Goal: Check status: Check status

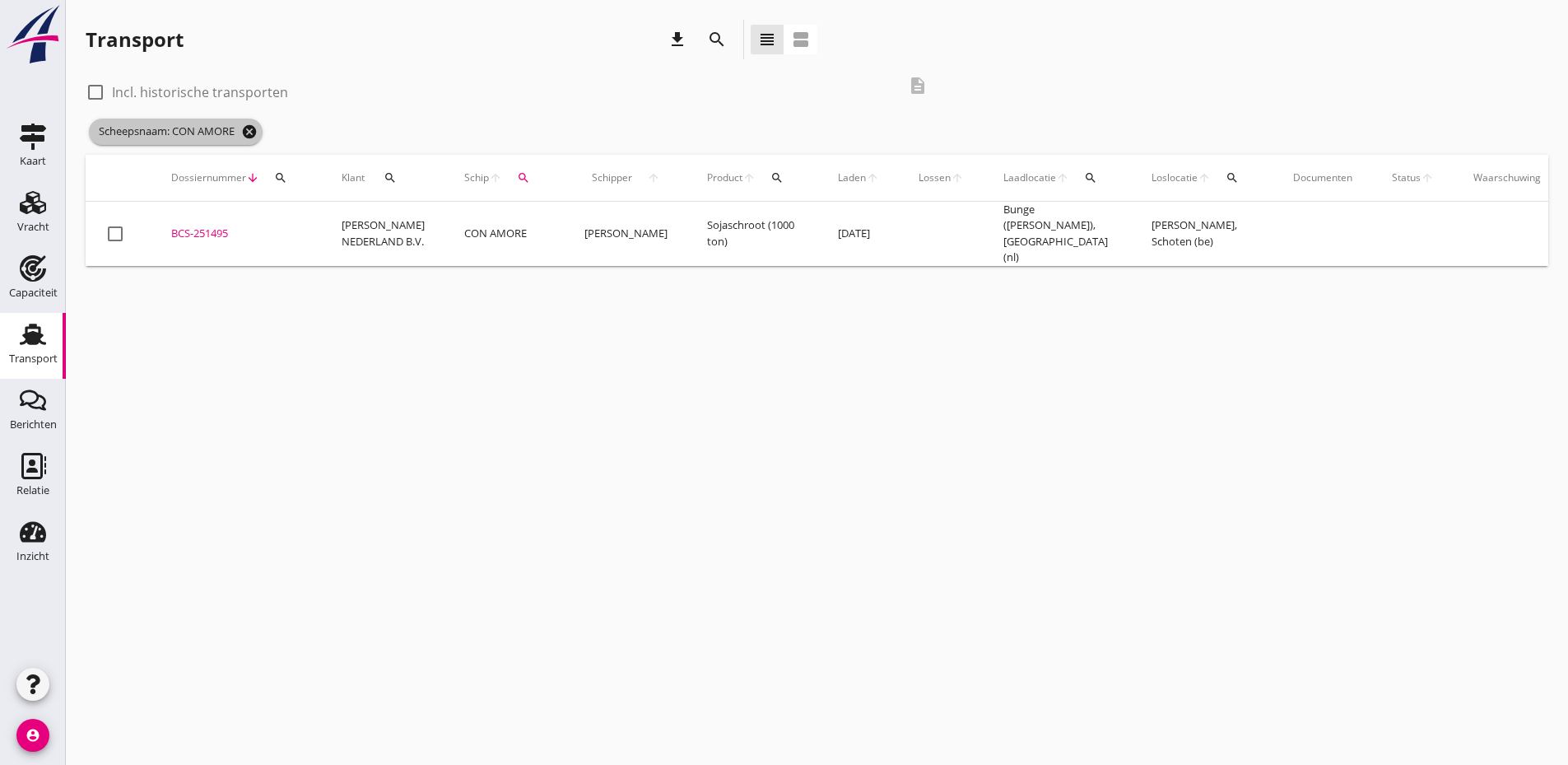
click at [248, 130] on icon "cancel" at bounding box center [249, 131] width 16 height 16
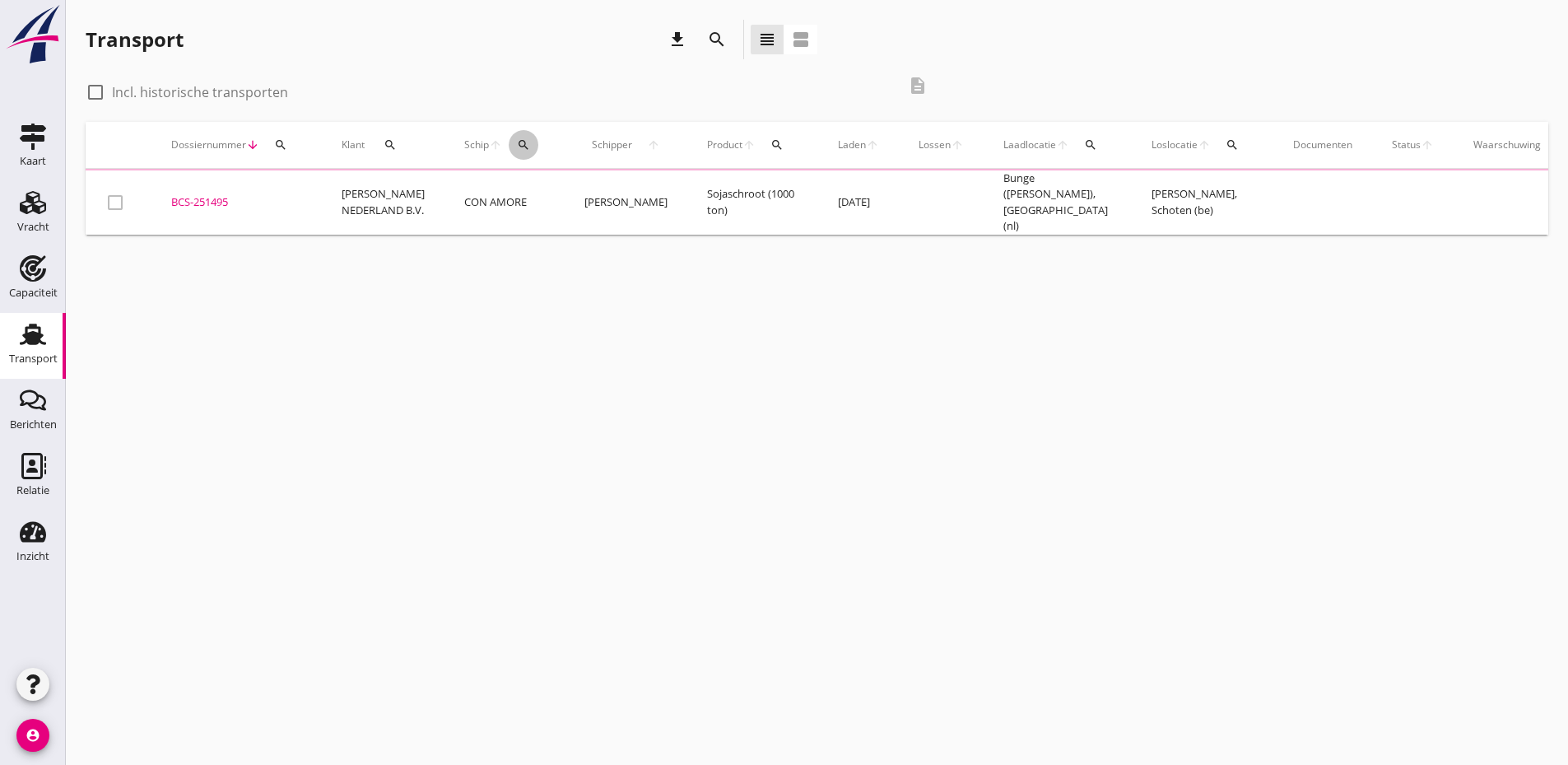
click at [517, 146] on icon "search" at bounding box center [523, 144] width 13 height 13
click at [543, 198] on input "Zoek op (scheeps)naam" at bounding box center [584, 193] width 171 height 26
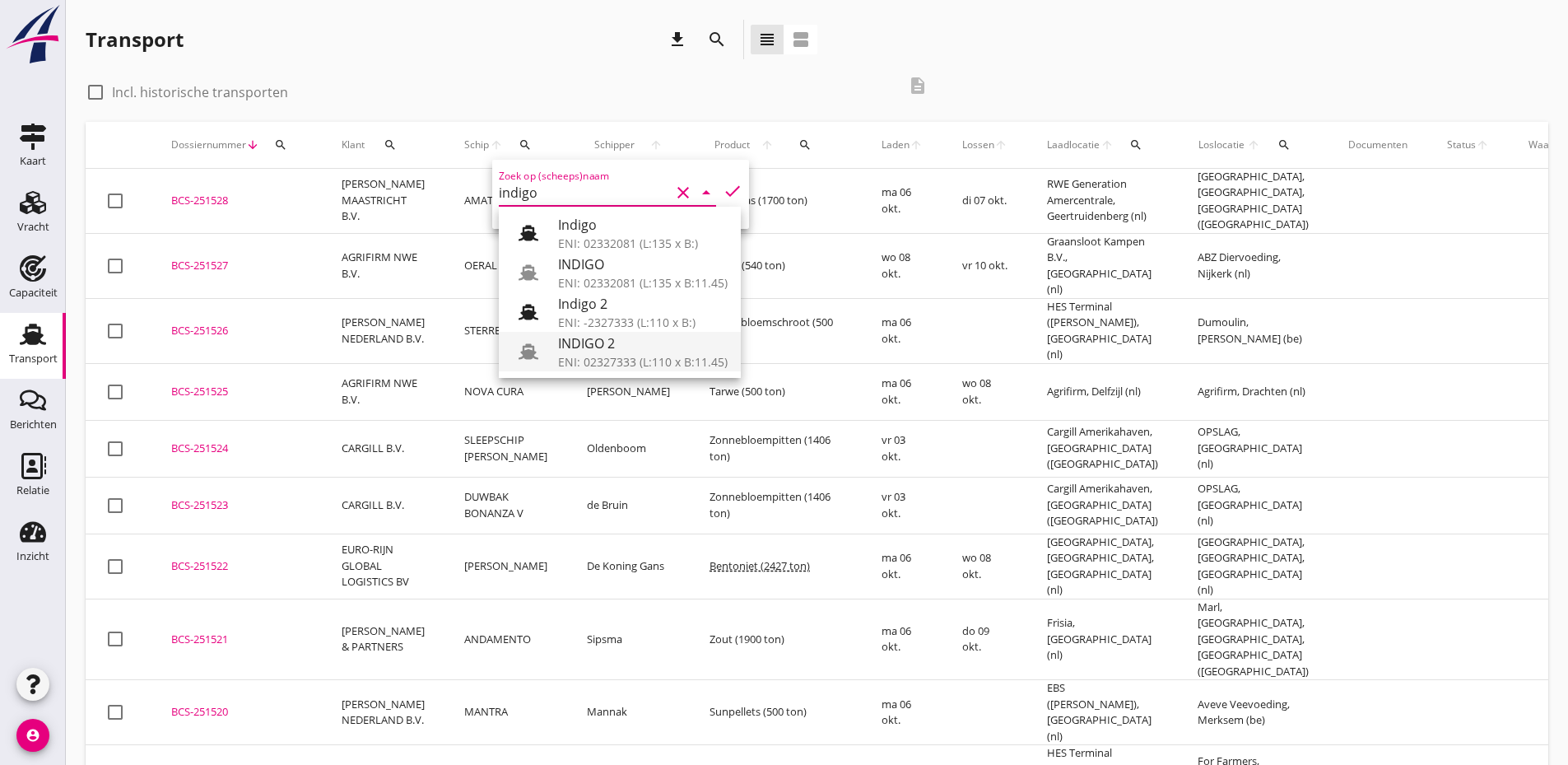
click at [640, 350] on div "INDIGO 2" at bounding box center [643, 343] width 169 height 20
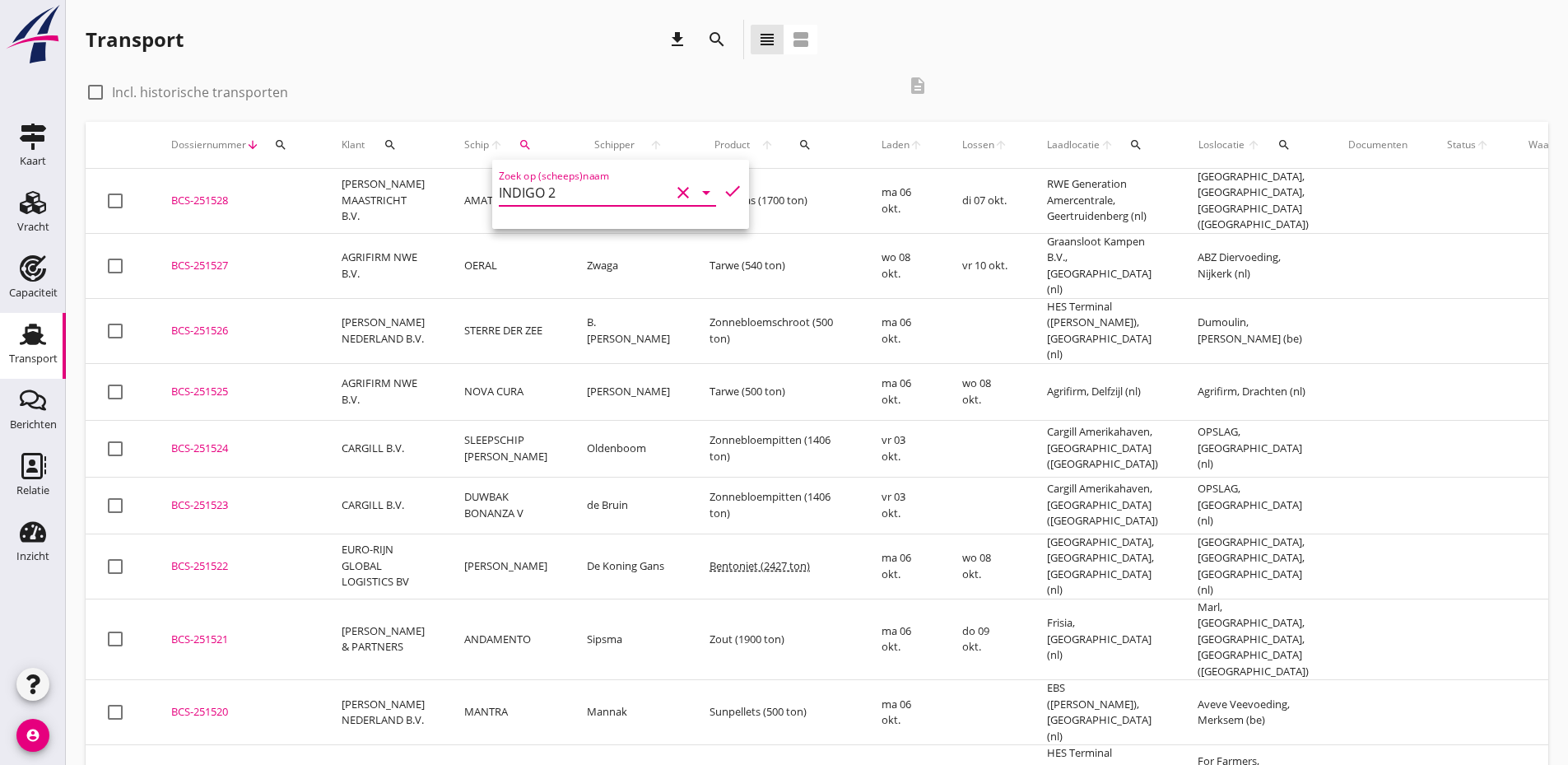
click at [723, 193] on icon "check" at bounding box center [732, 190] width 20 height 20
type input "INDIGO 2"
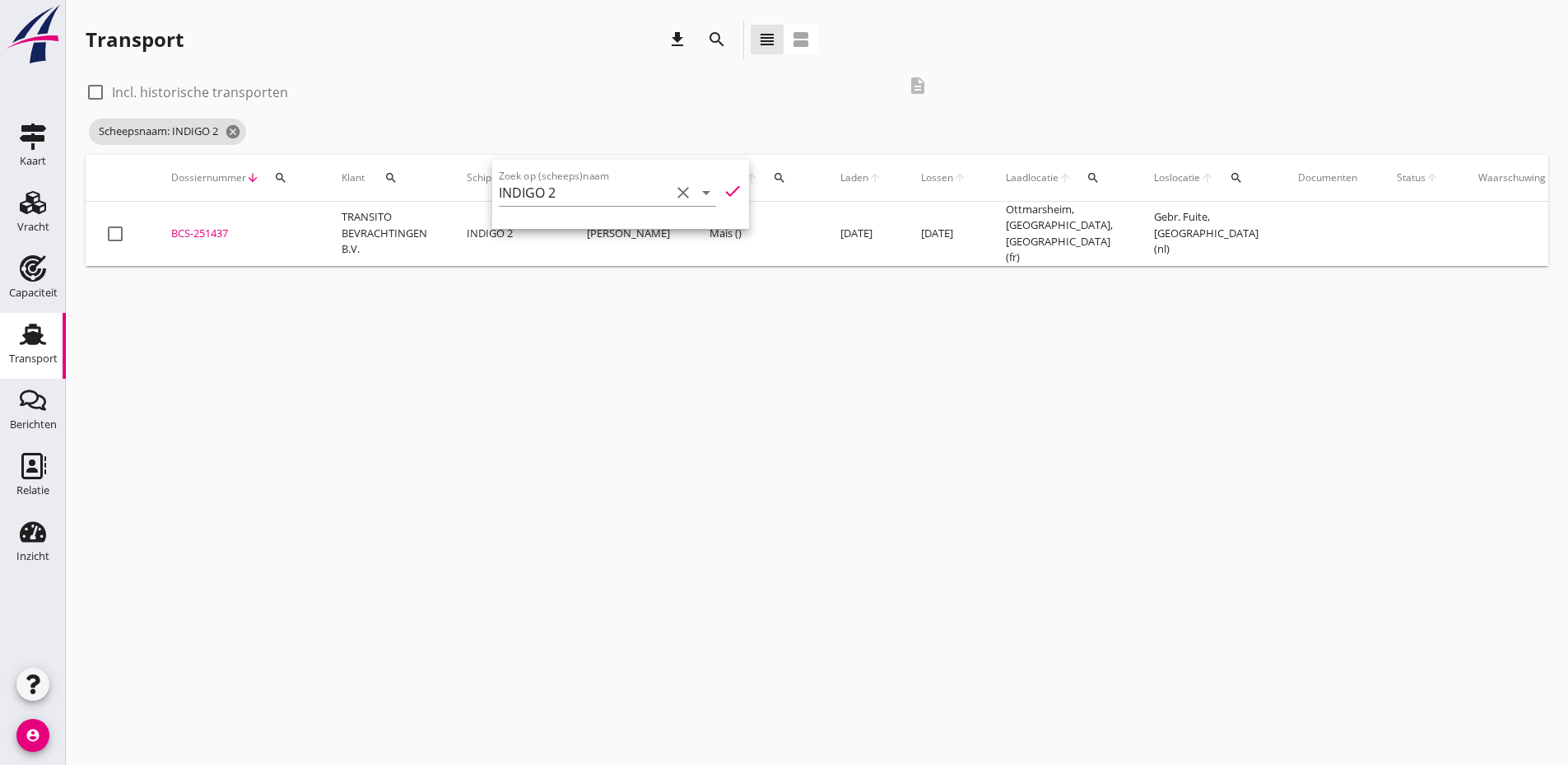
click at [218, 229] on div "BCS-251437" at bounding box center [236, 233] width 131 height 16
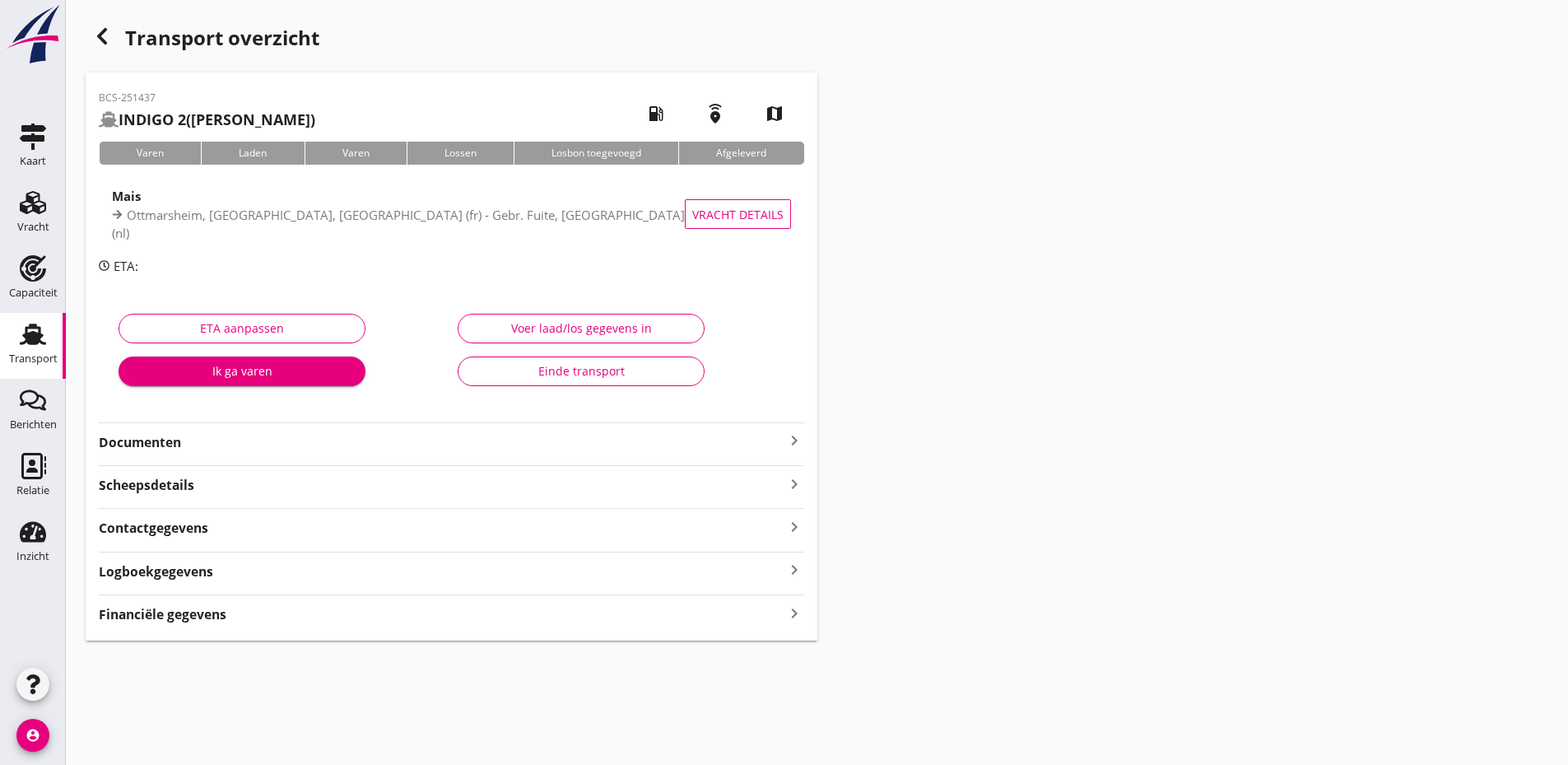
click at [258, 448] on strong "Documenten" at bounding box center [441, 443] width 685 height 19
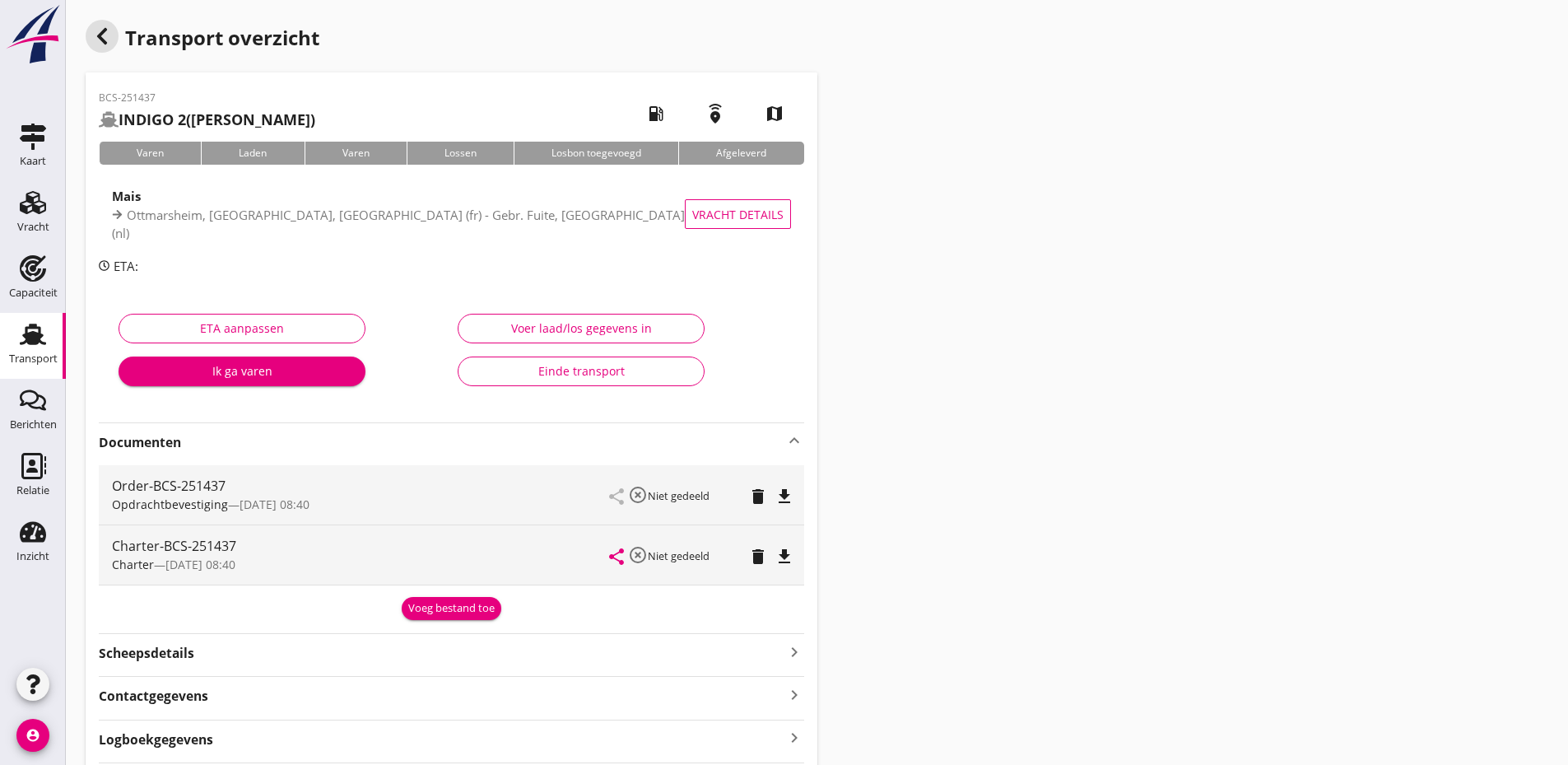
drag, startPoint x: 109, startPoint y: 34, endPoint x: 298, endPoint y: 324, distance: 346.2
click at [109, 34] on icon "button" at bounding box center [102, 35] width 20 height 20
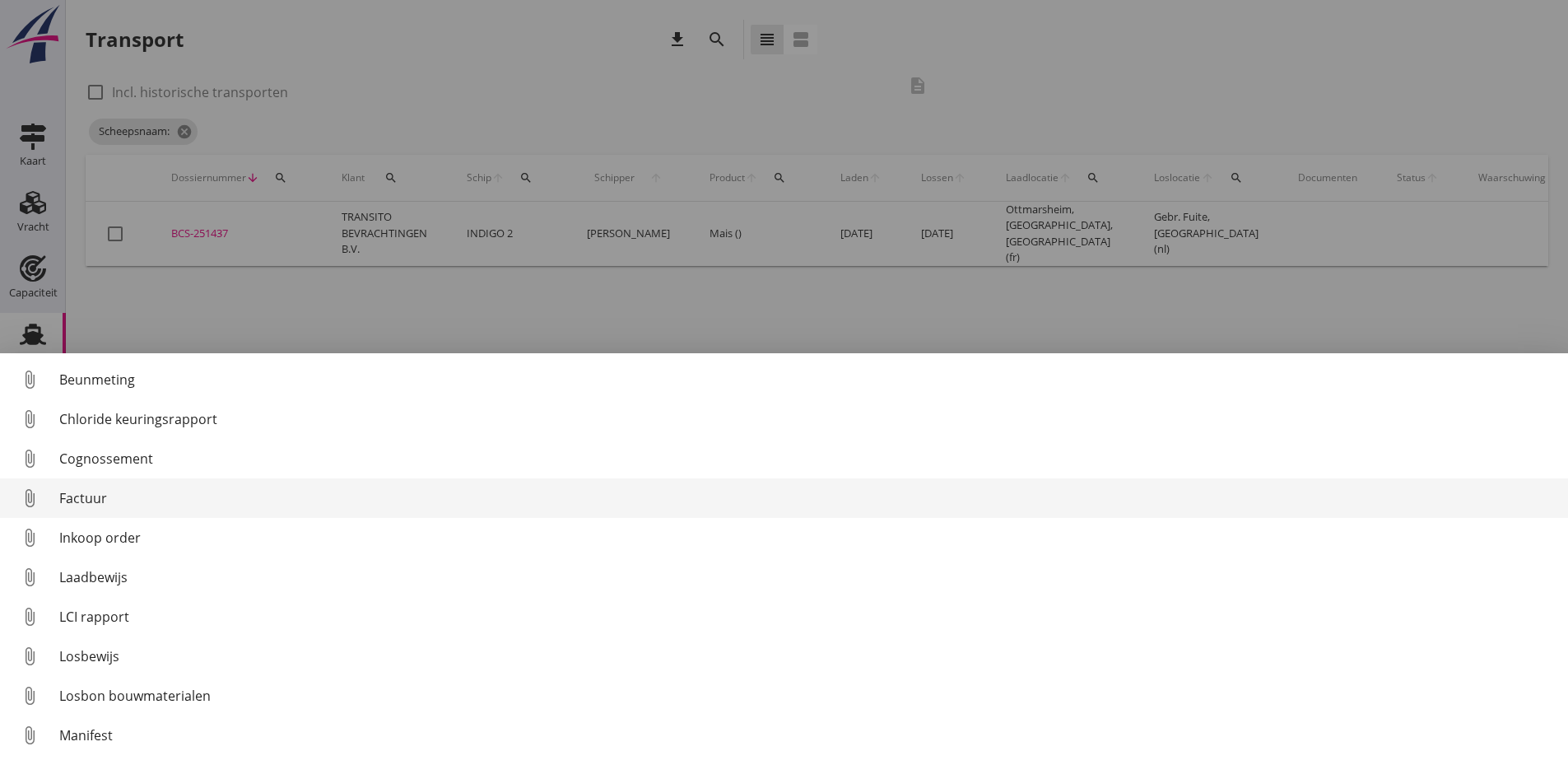
click at [71, 502] on div "Factuur" at bounding box center [807, 498] width 1495 height 20
click at [94, 507] on div "Factuur" at bounding box center [807, 498] width 1495 height 20
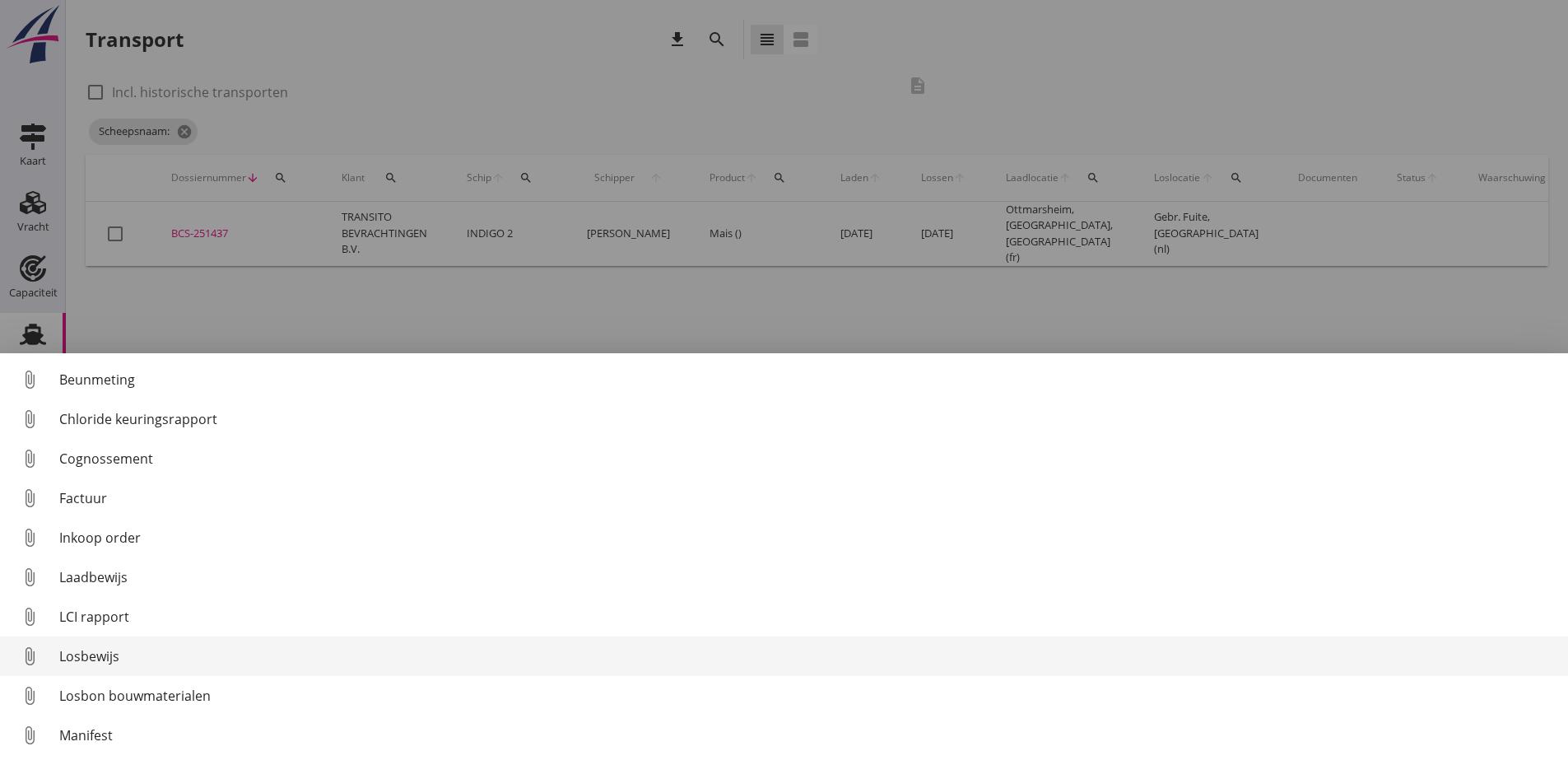
click at [82, 661] on div "Losbewijs" at bounding box center [807, 655] width 1495 height 20
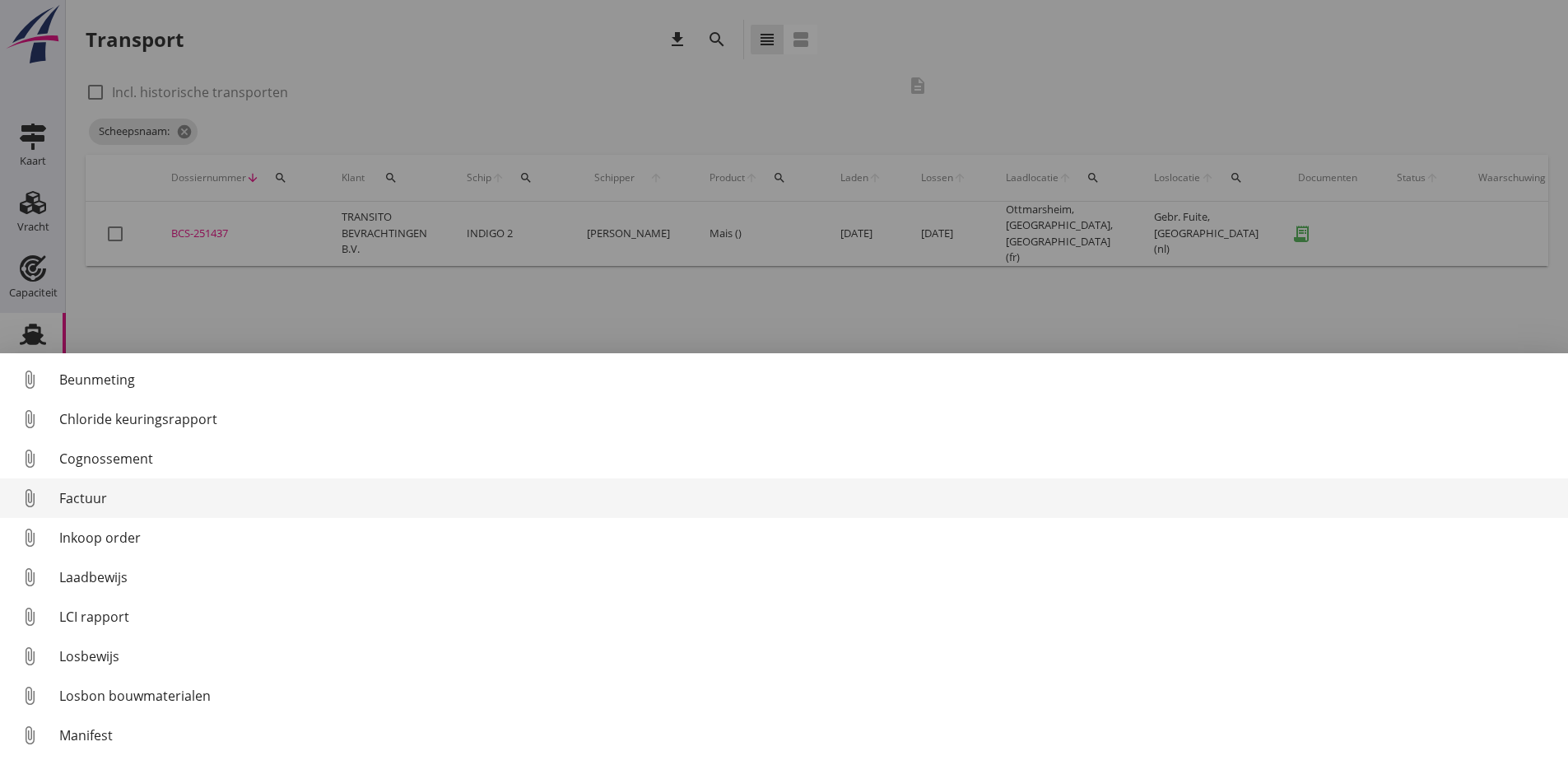
click at [96, 503] on div "Factuur" at bounding box center [807, 498] width 1495 height 20
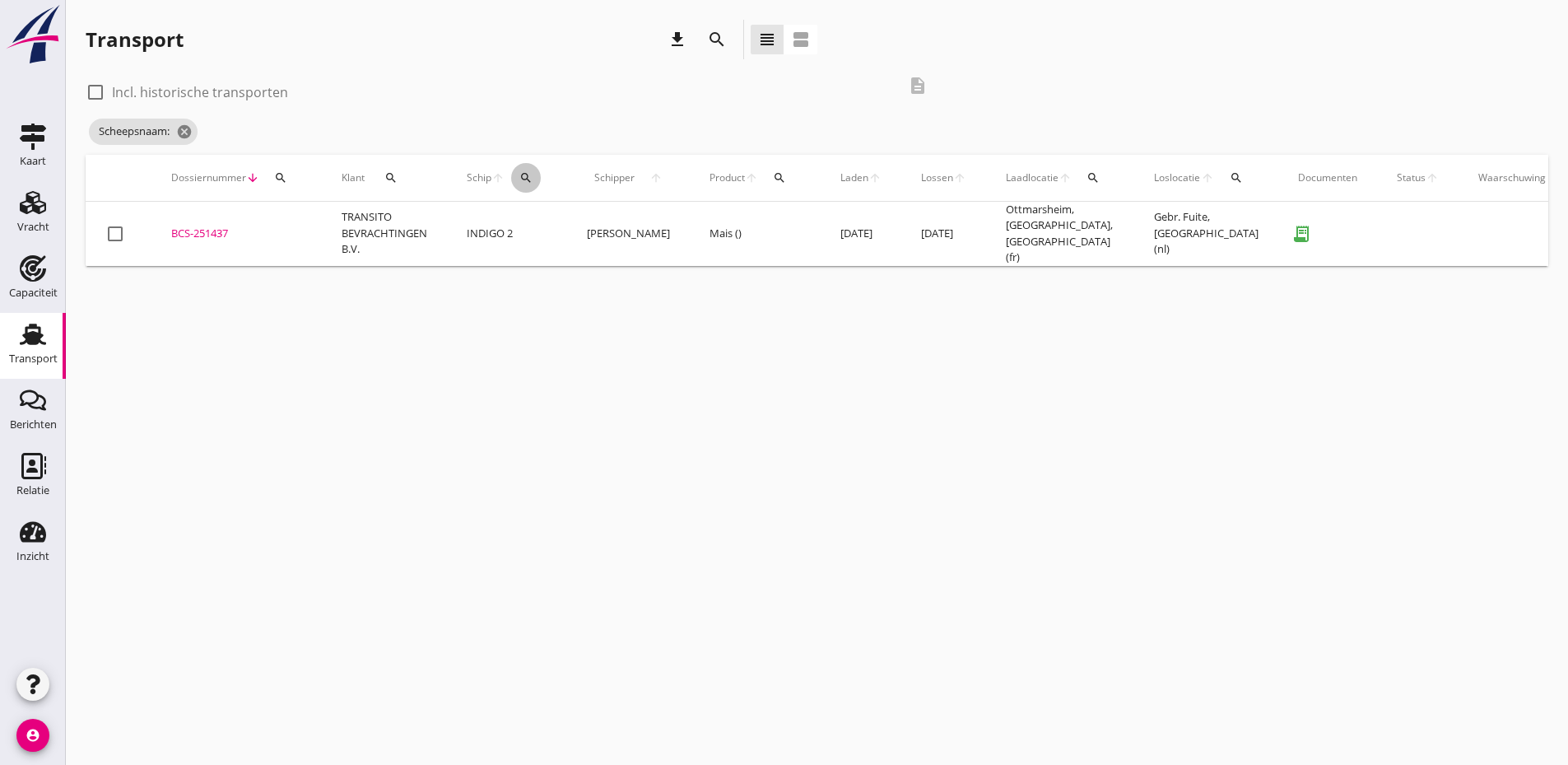
click at [522, 182] on icon "search" at bounding box center [526, 177] width 13 height 13
click at [547, 226] on input "Zoek op (scheeps)naam" at bounding box center [603, 226] width 171 height 26
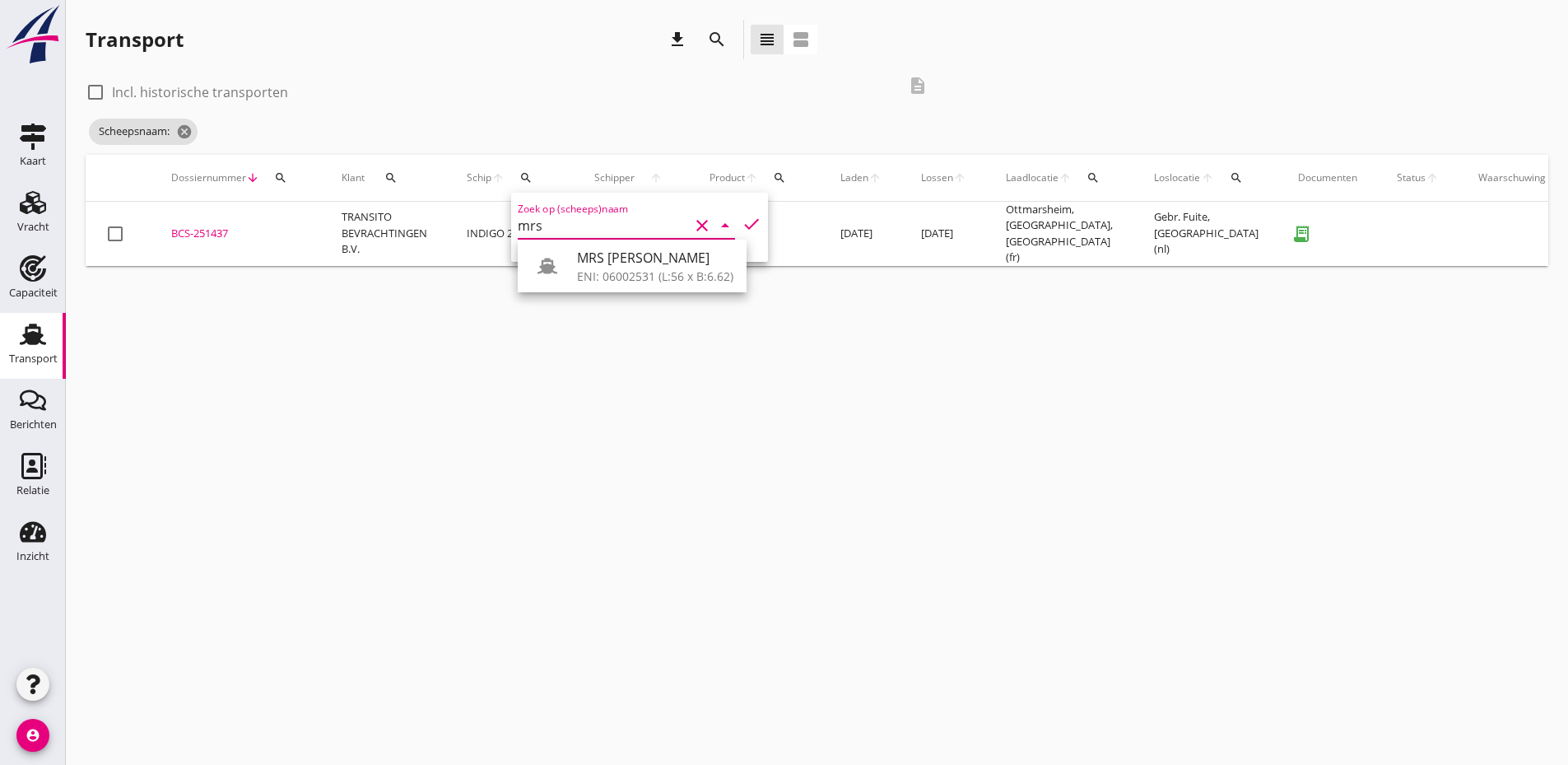
click at [601, 268] on div "ENI: 06002531 (L:56 x B:6.62)" at bounding box center [654, 276] width 156 height 17
click at [742, 226] on icon "check" at bounding box center [751, 224] width 20 height 20
type input "MRS [PERSON_NAME]"
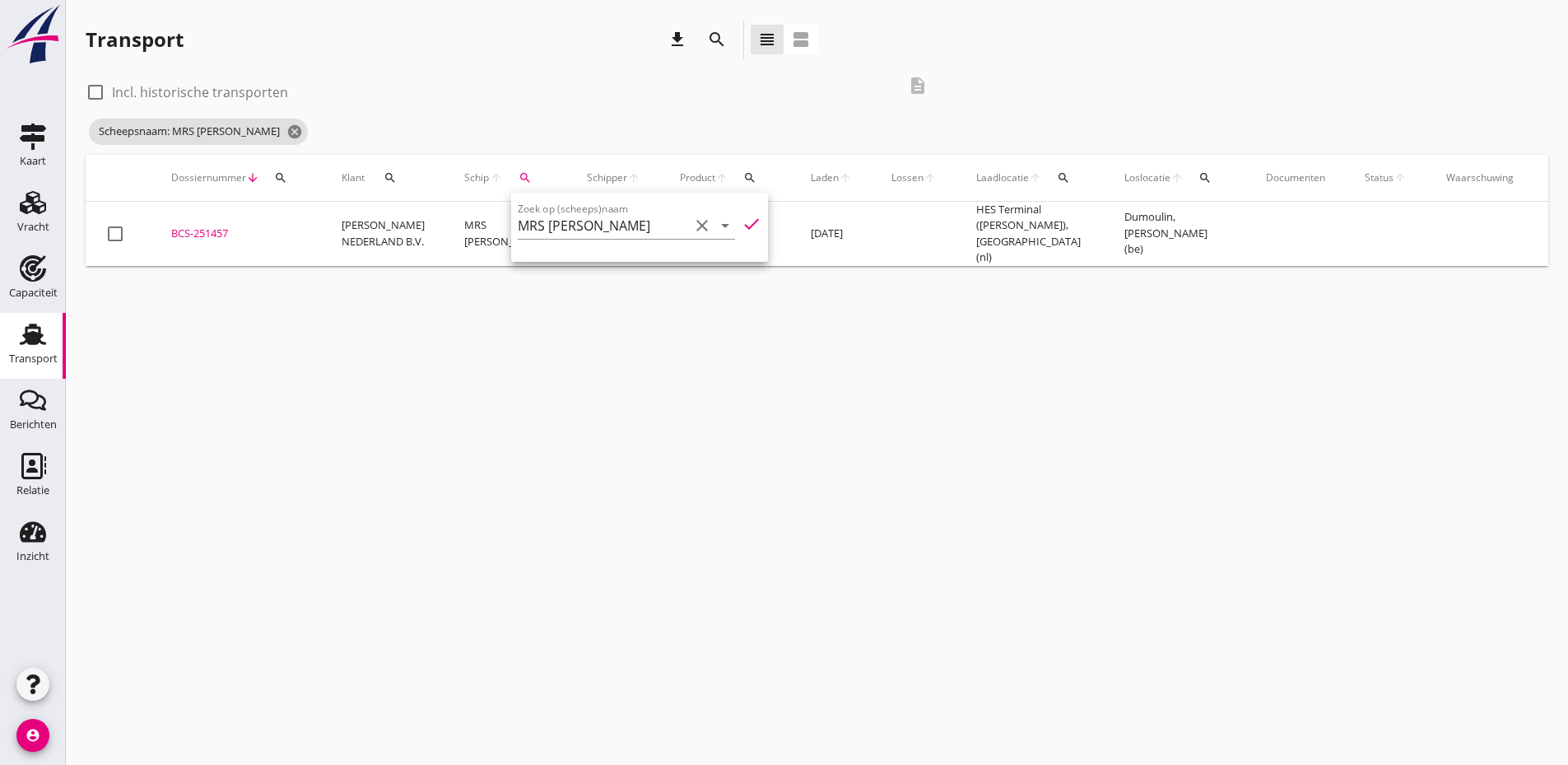
click at [583, 113] on div "check_box_outline_blank Incl. historische transporten description" at bounding box center [512, 90] width 853 height 49
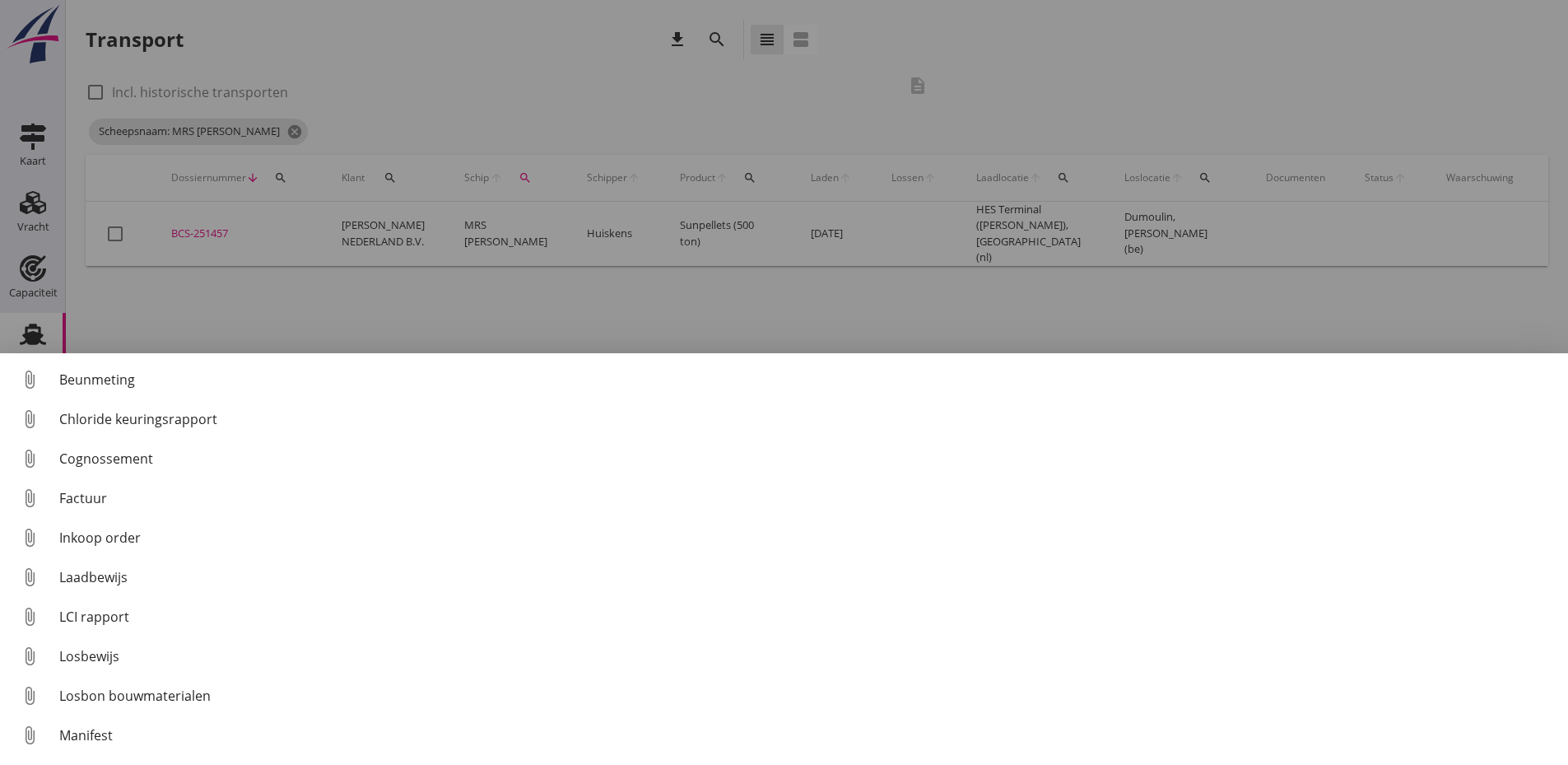
click at [131, 500] on div "Factuur" at bounding box center [807, 498] width 1495 height 20
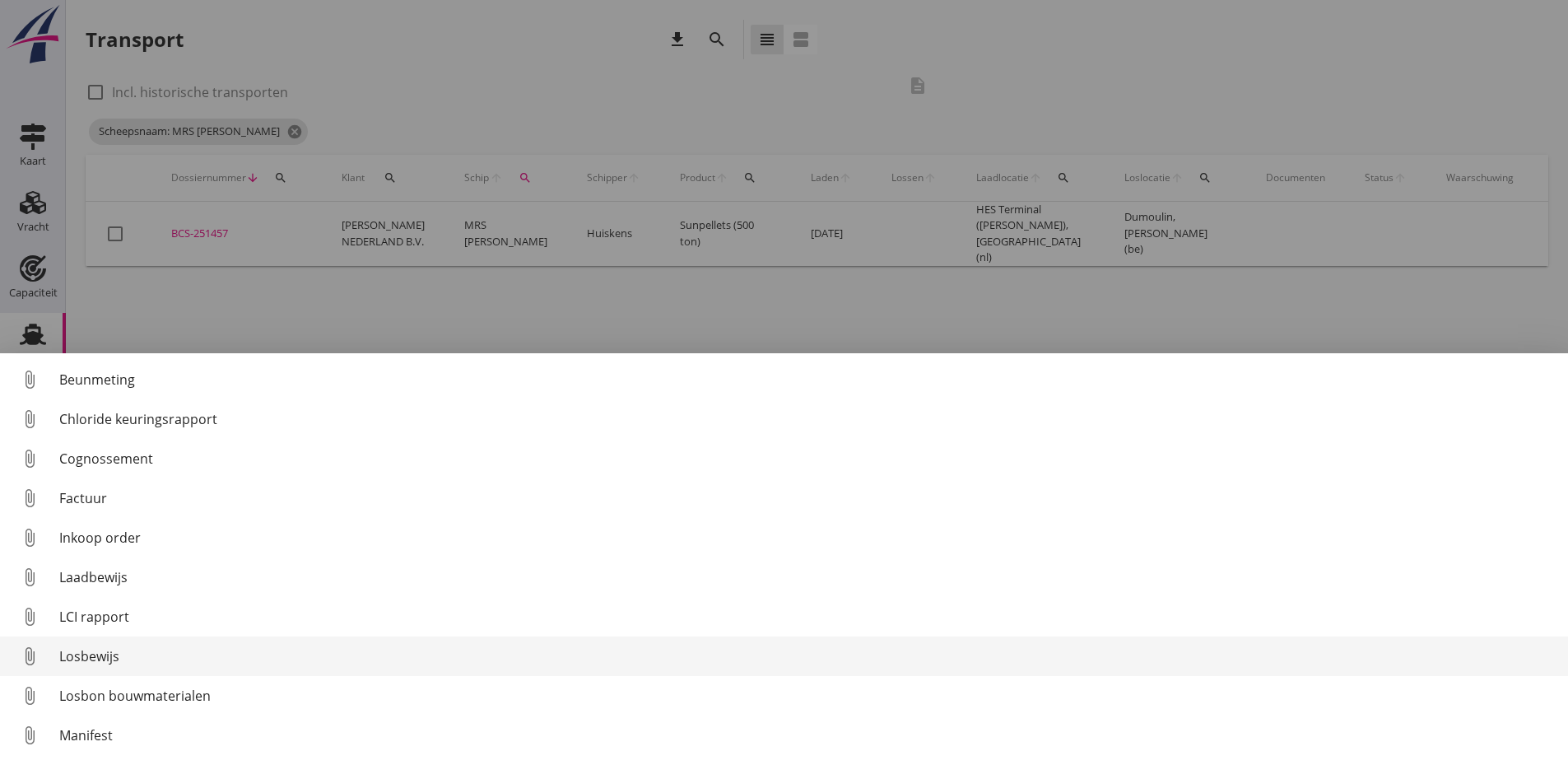
click at [105, 651] on div "Losbewijs" at bounding box center [807, 655] width 1495 height 20
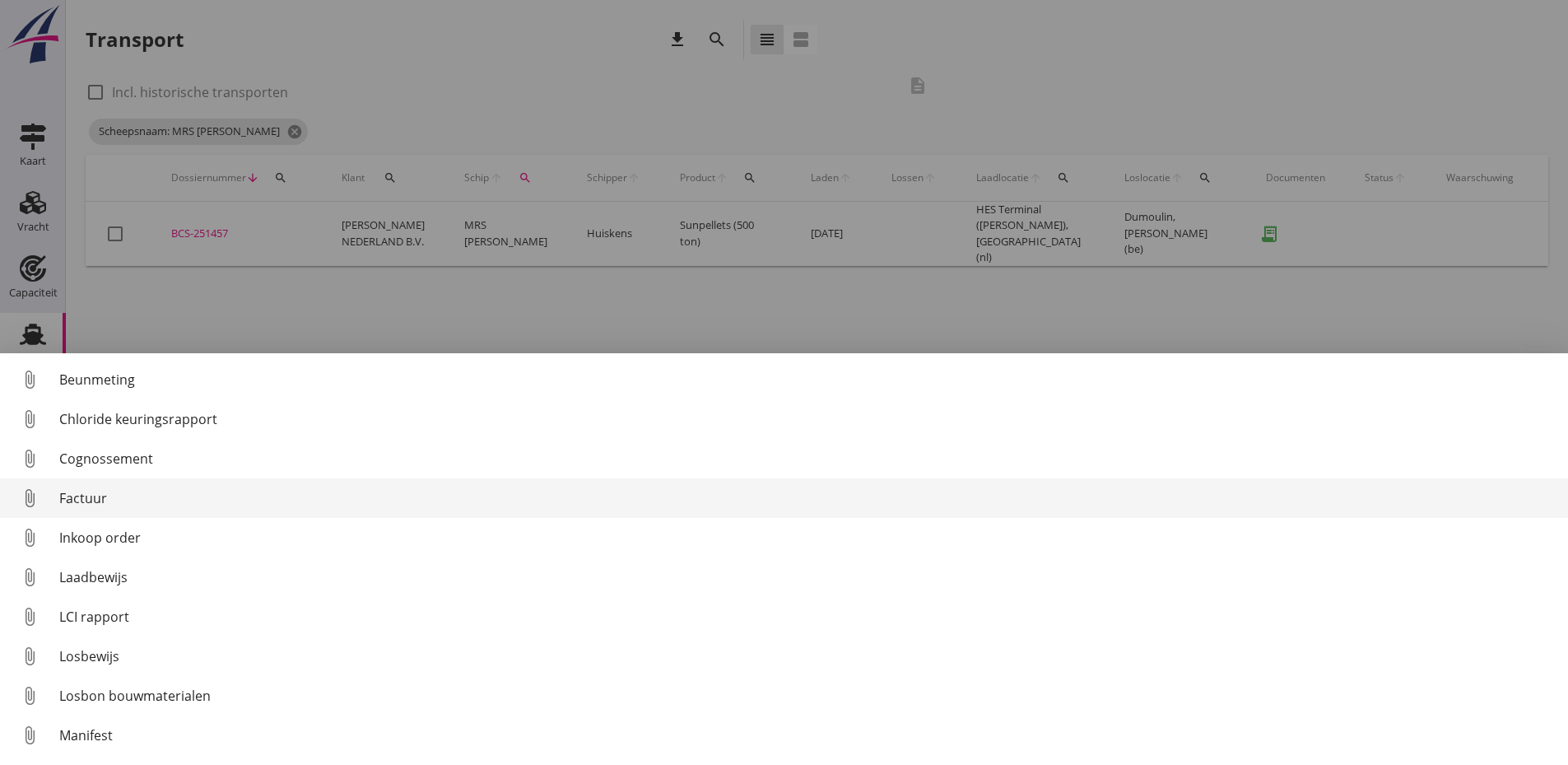
click at [77, 497] on div "Factuur" at bounding box center [807, 498] width 1495 height 20
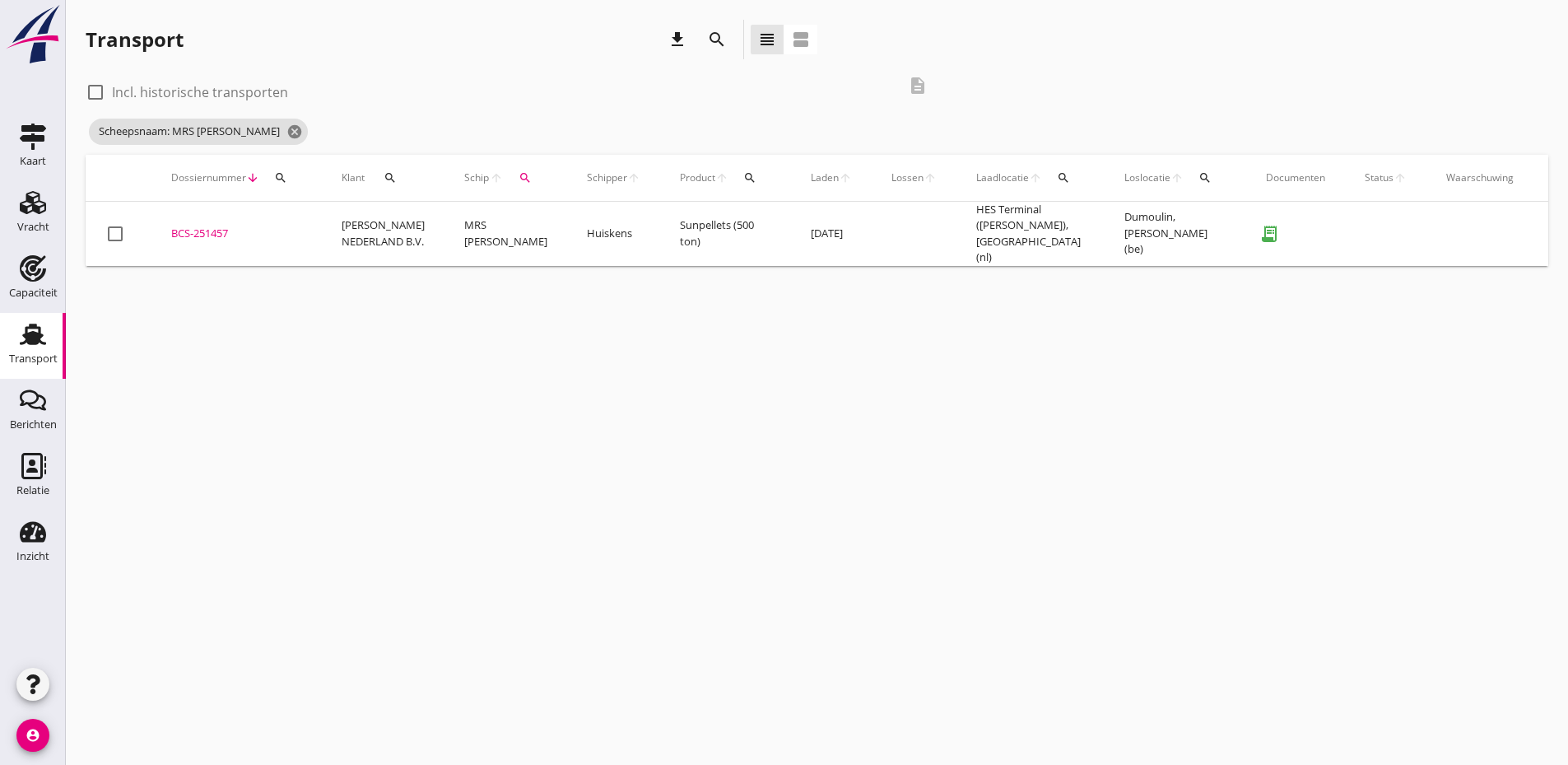
click at [201, 232] on div "BCS-251457" at bounding box center [236, 233] width 131 height 16
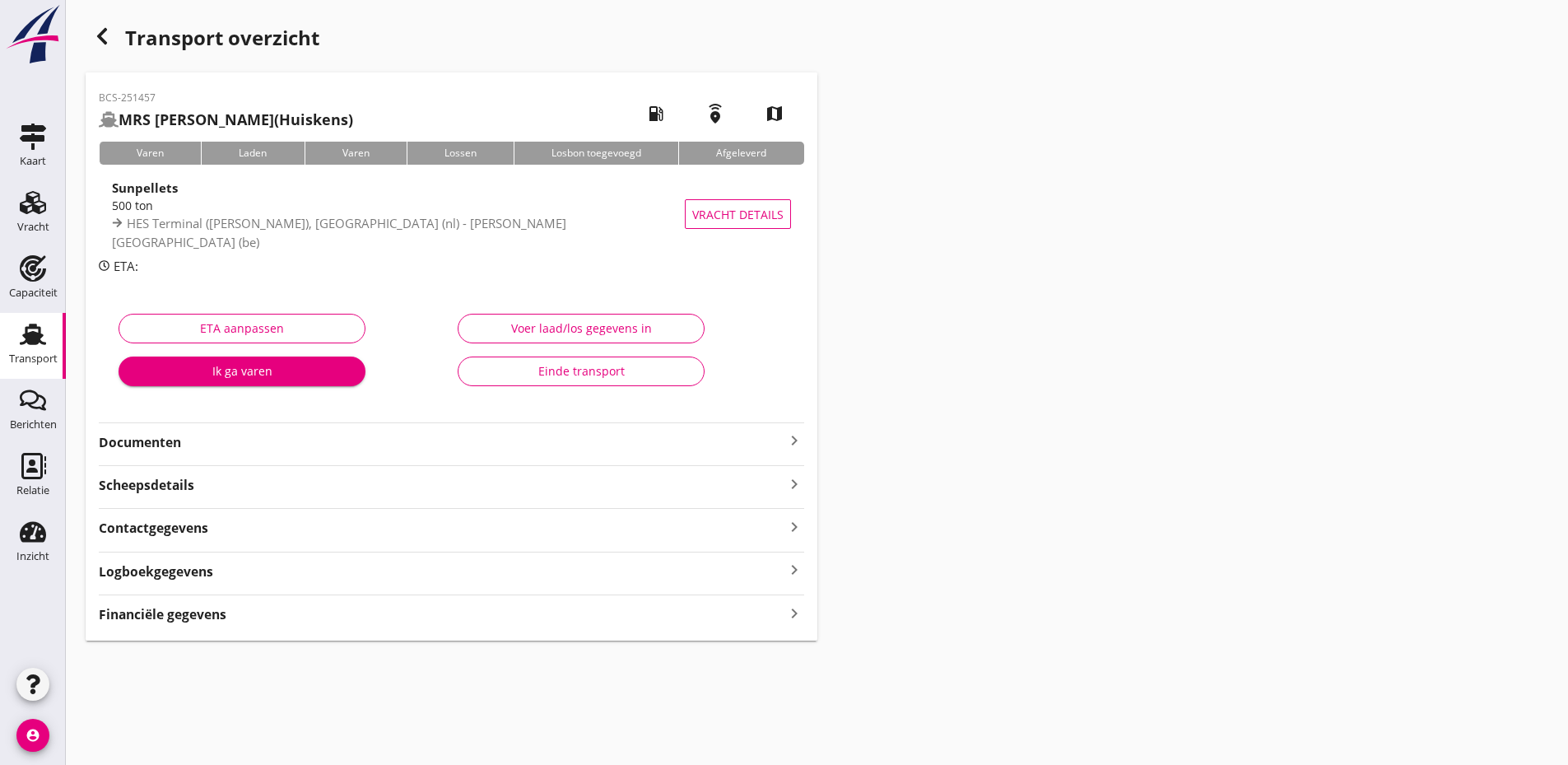
click at [595, 375] on div "Einde transport" at bounding box center [581, 371] width 219 height 17
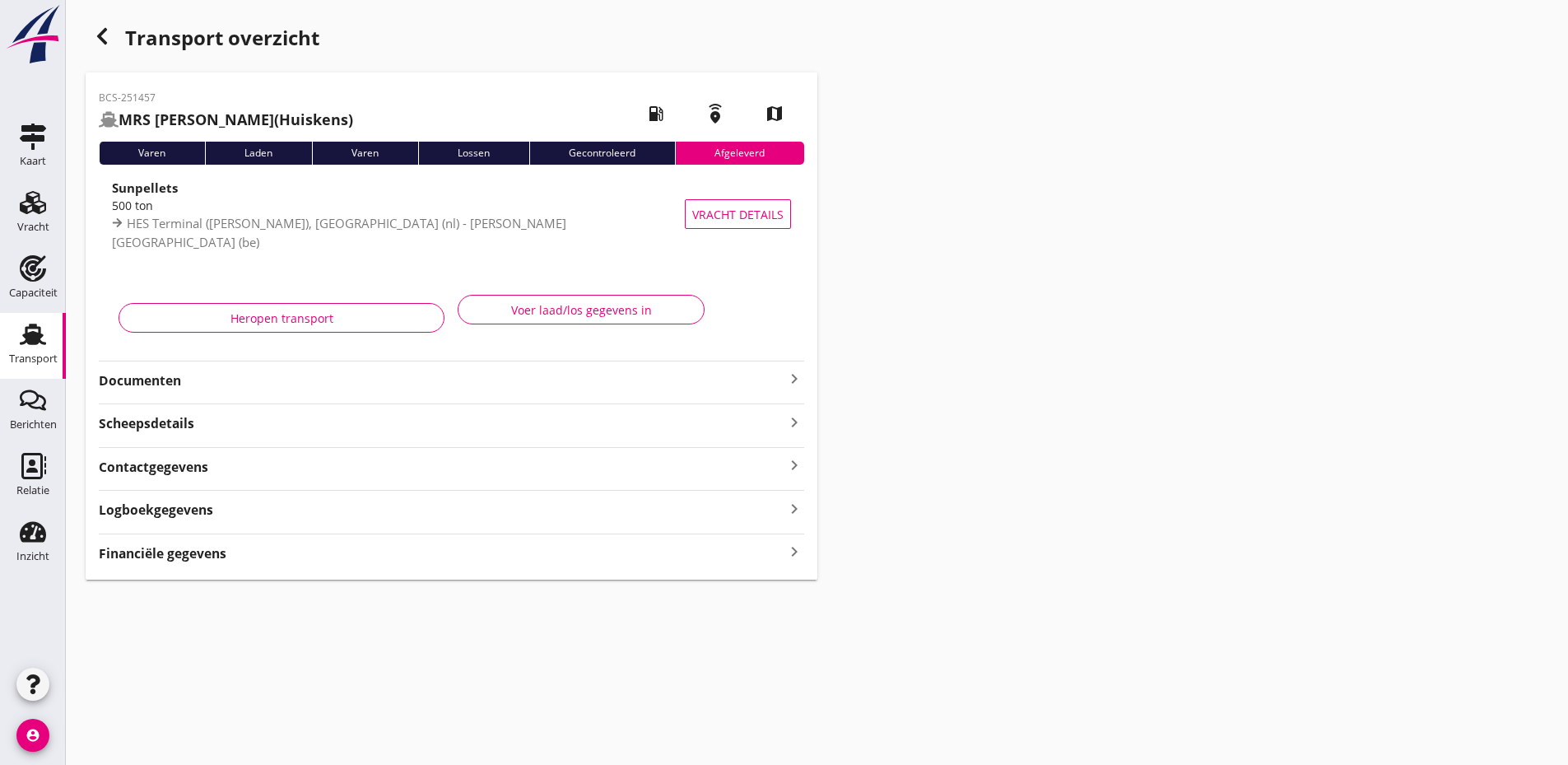
click at [96, 32] on icon "button" at bounding box center [102, 35] width 20 height 20
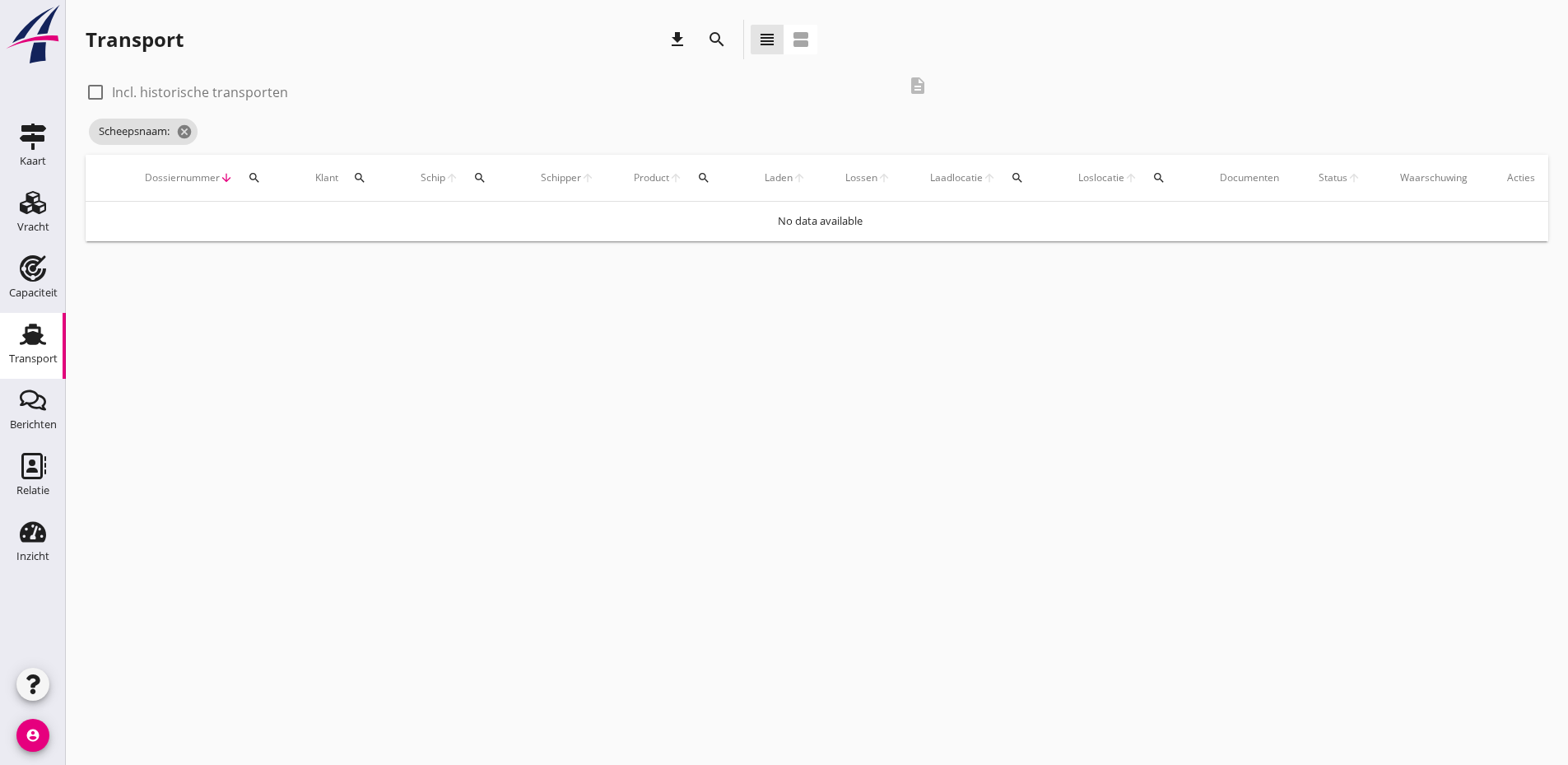
click at [482, 181] on icon "search" at bounding box center [479, 177] width 13 height 13
click at [528, 228] on input "Zoek op (scheeps)naam" at bounding box center [558, 226] width 171 height 26
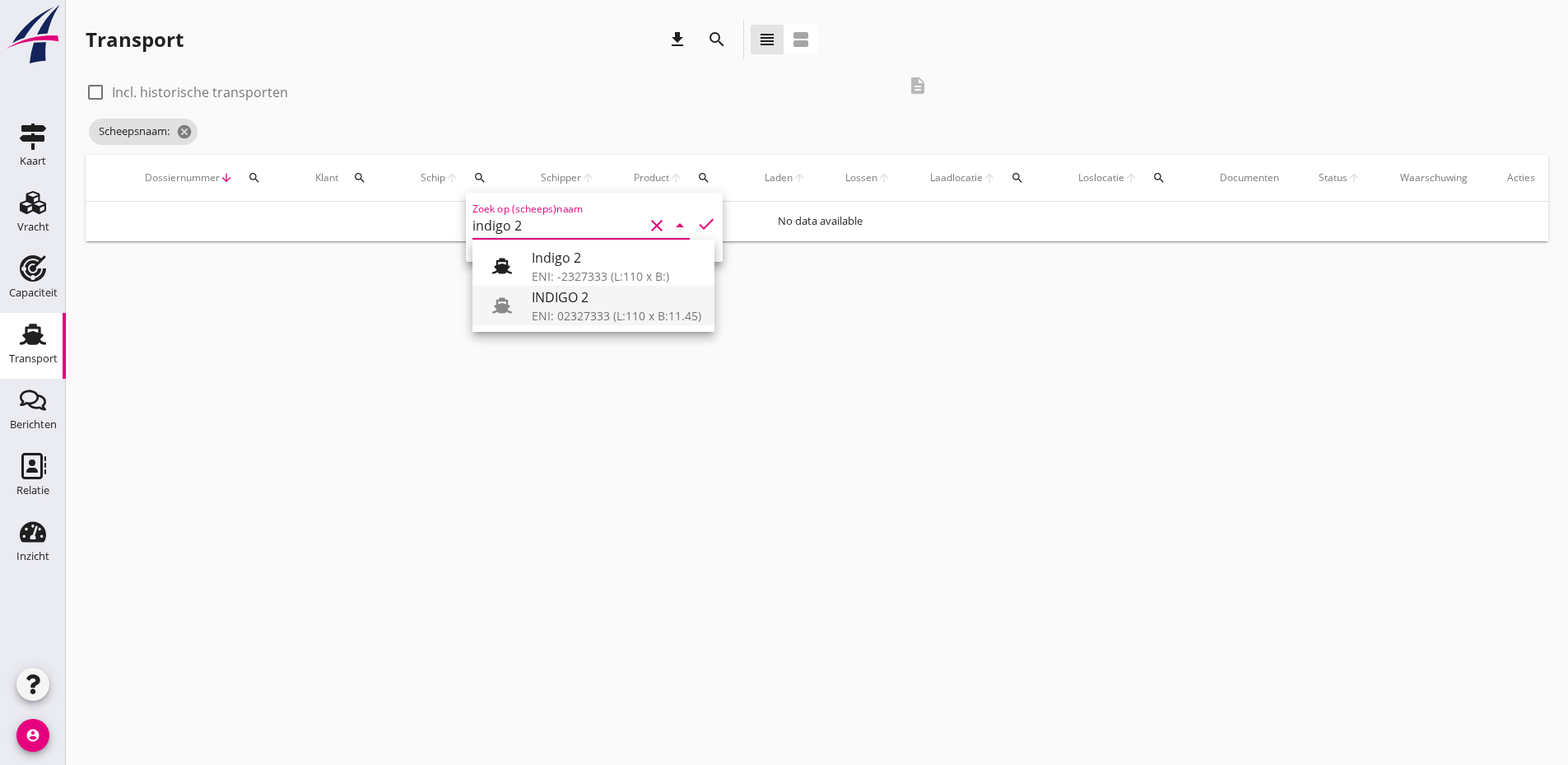
click at [542, 309] on div "ENI: 02327333 (L:110 x B:11.45)" at bounding box center [616, 316] width 169 height 17
click at [697, 226] on icon "check" at bounding box center [706, 224] width 20 height 20
type input "INDIGO 2"
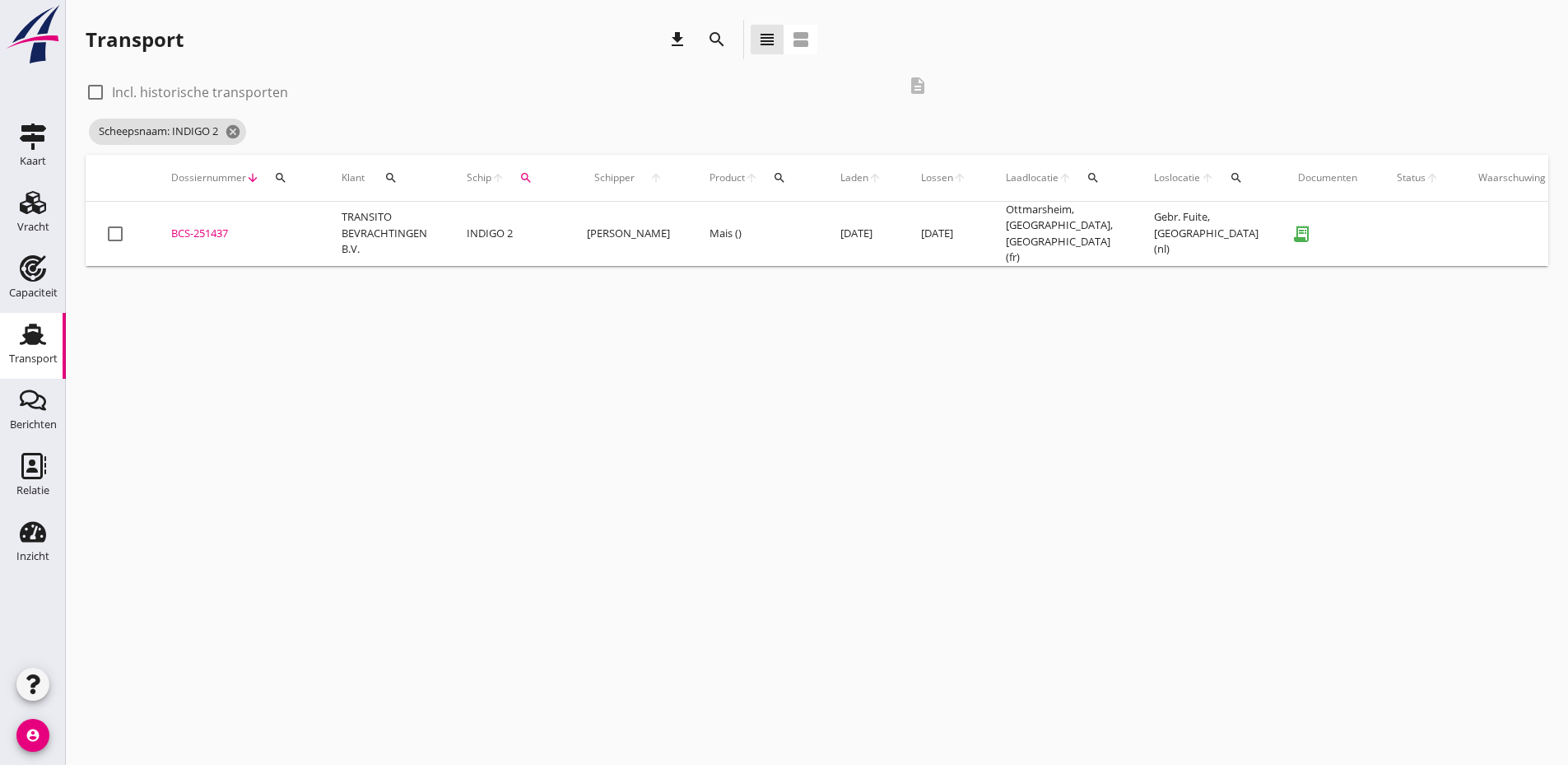
click at [194, 220] on td "BCS-251437 upload_file Drop hier uw bestand om het aan het dossier toe te voegen" at bounding box center [236, 233] width 170 height 64
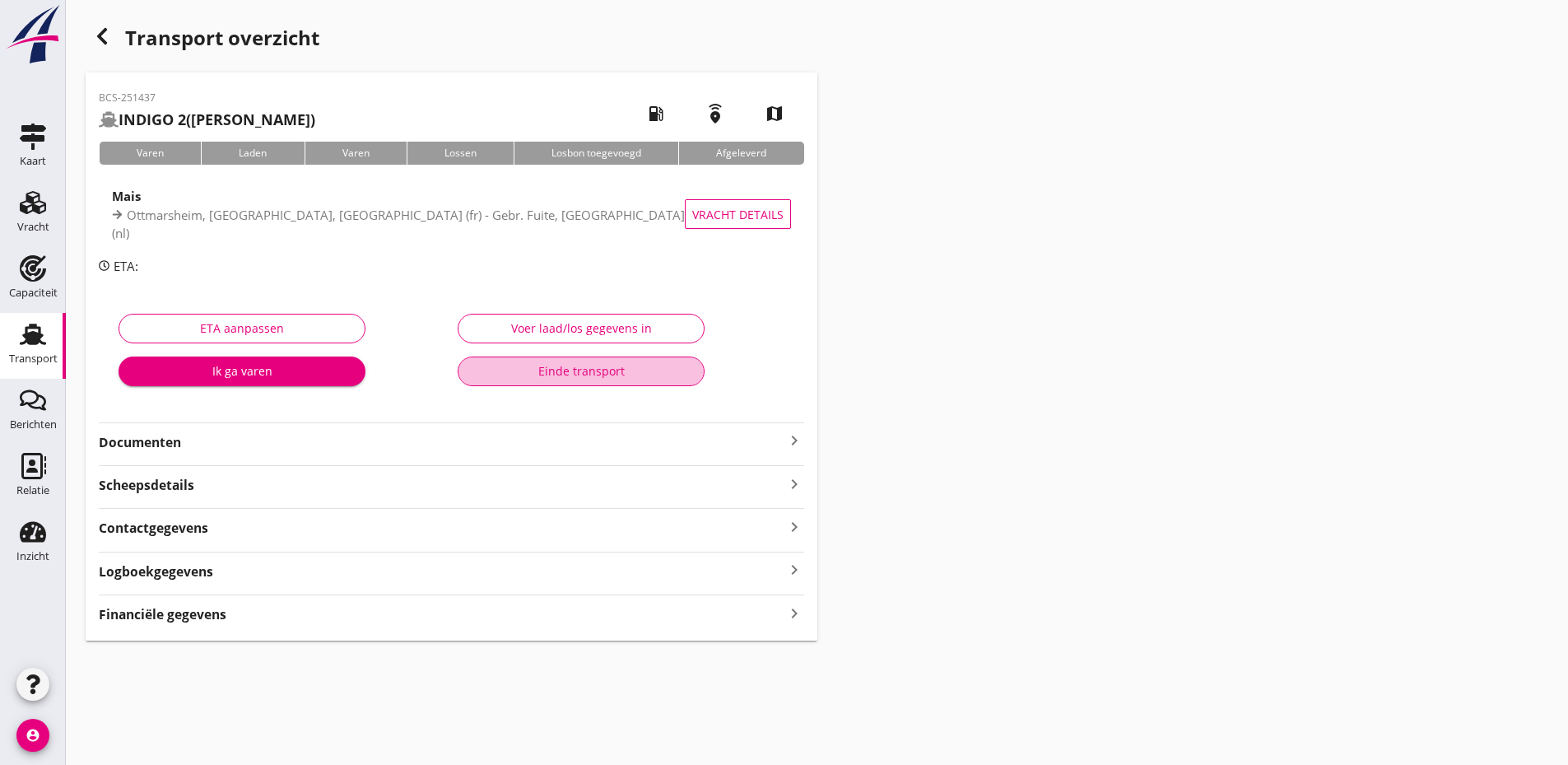
click at [593, 371] on div "Einde transport" at bounding box center [581, 371] width 219 height 17
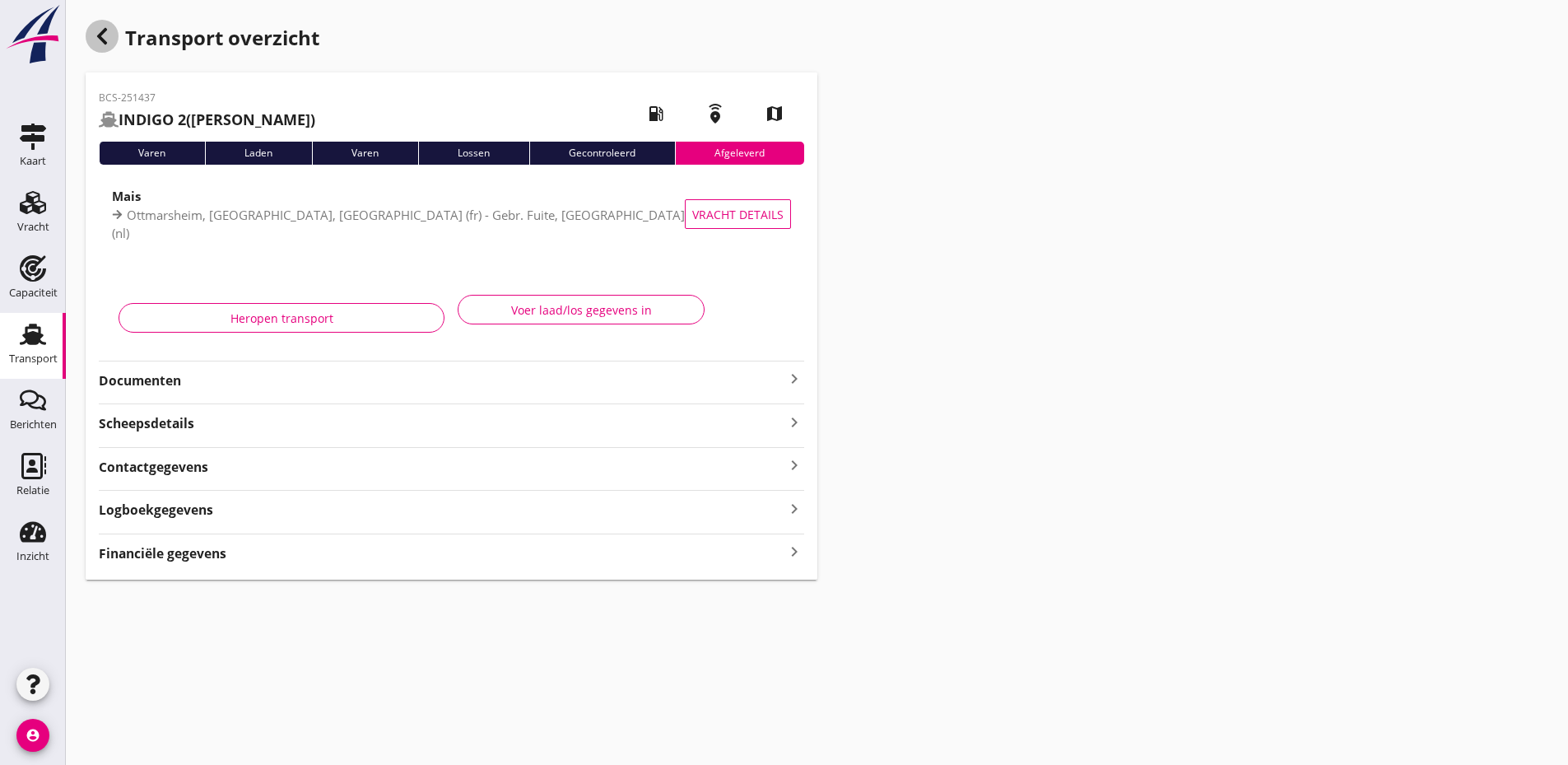
click at [103, 28] on icon "button" at bounding box center [102, 35] width 20 height 20
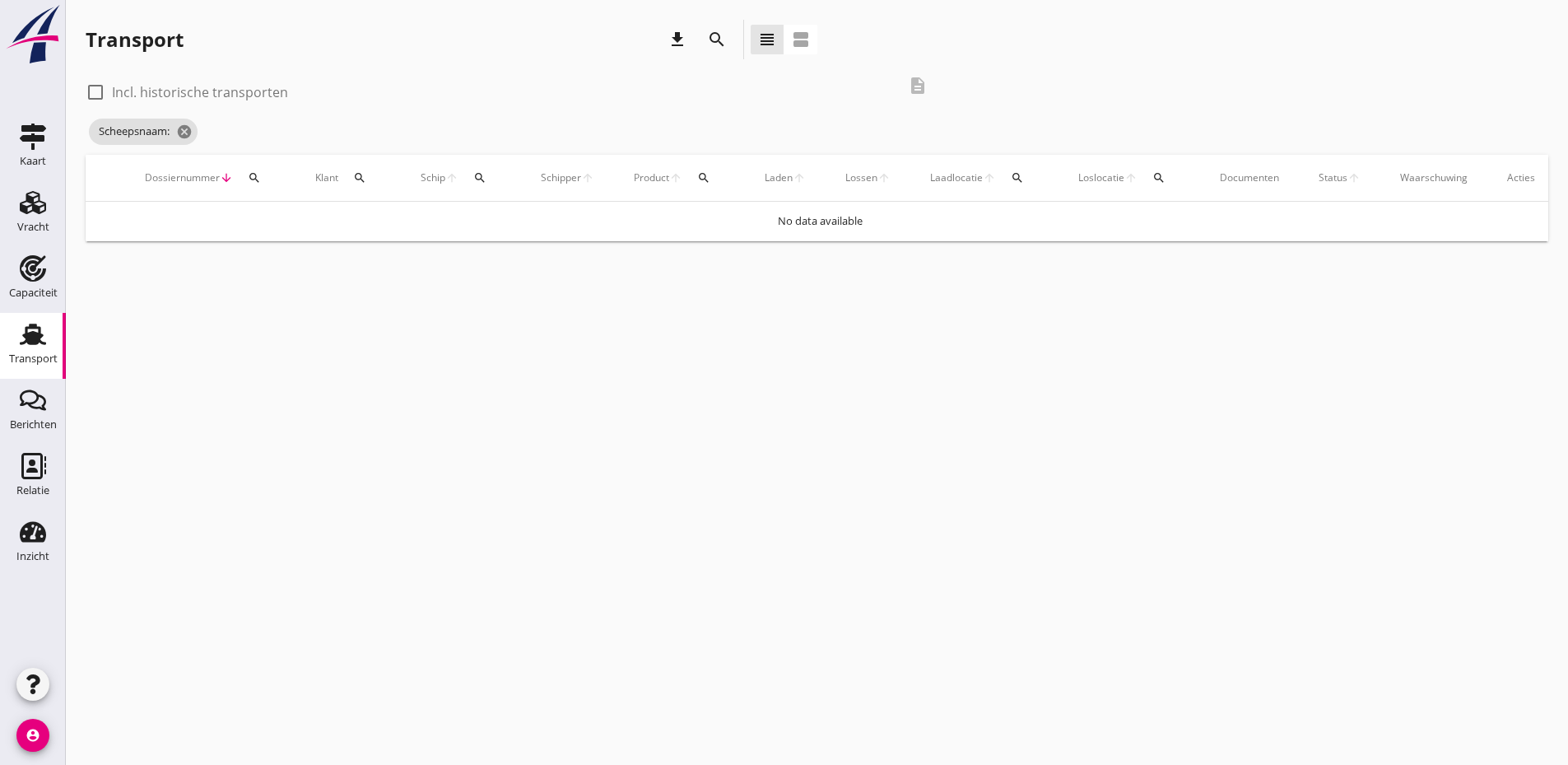
click at [479, 721] on div "cancel You are impersonating another user. Transport download search view_headl…" at bounding box center [817, 382] width 1502 height 765
